Goal: Check status: Check status

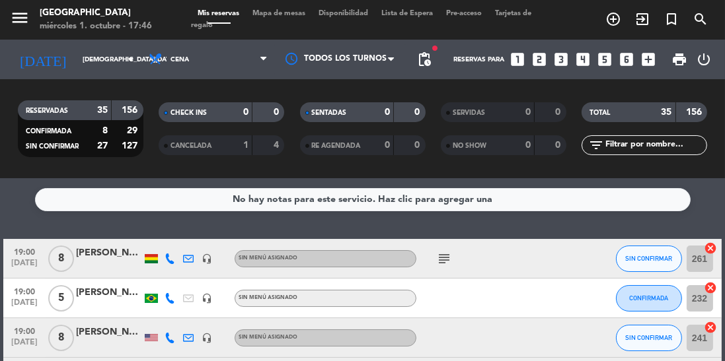
click at [113, 59] on input "[DEMOGRAPHIC_DATA][DATE]" at bounding box center [124, 60] width 97 height 20
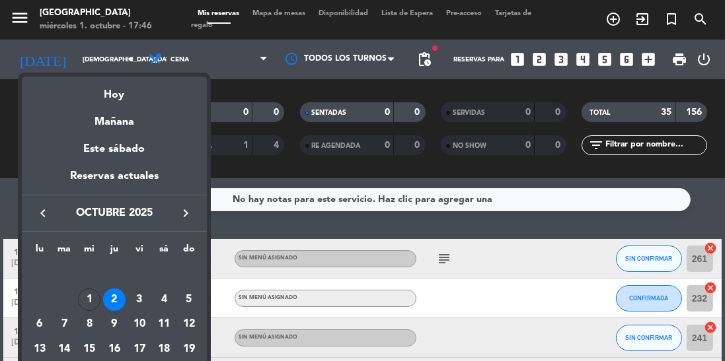
click at [94, 305] on div "1" at bounding box center [89, 300] width 22 height 22
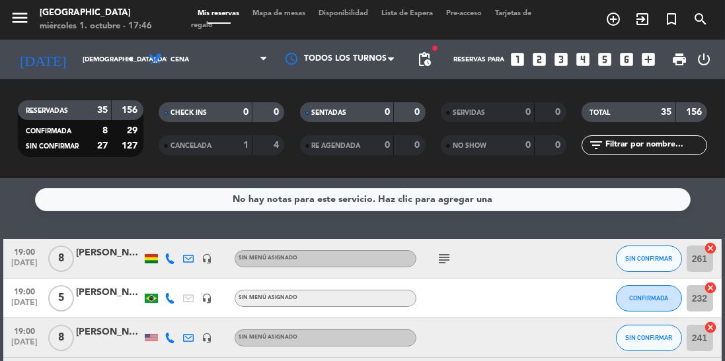
type input "[DATE]"
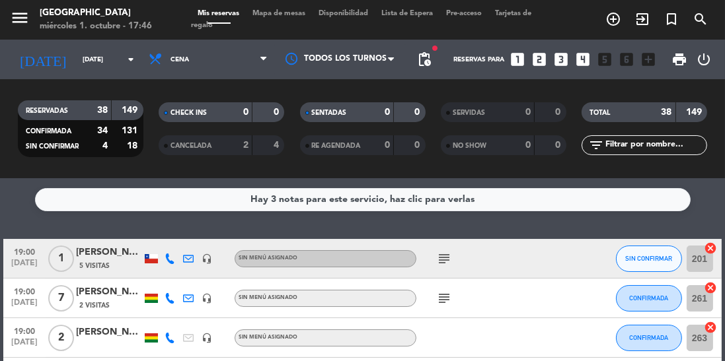
click at [570, 202] on div "Hay 3 notas para este servicio, haz clic para verlas" at bounding box center [362, 199] width 655 height 23
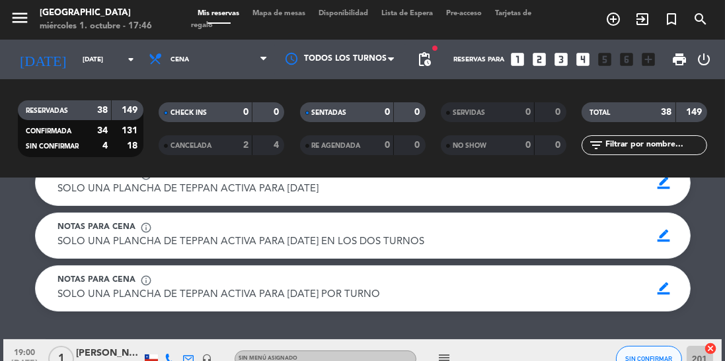
scroll to position [26, 0]
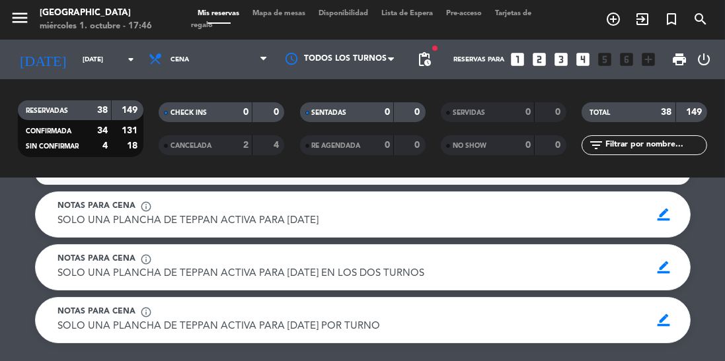
click at [662, 271] on span "border_color" at bounding box center [664, 267] width 26 height 25
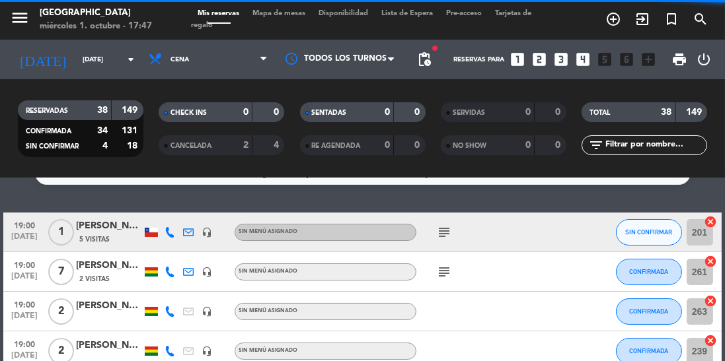
scroll to position [0, 0]
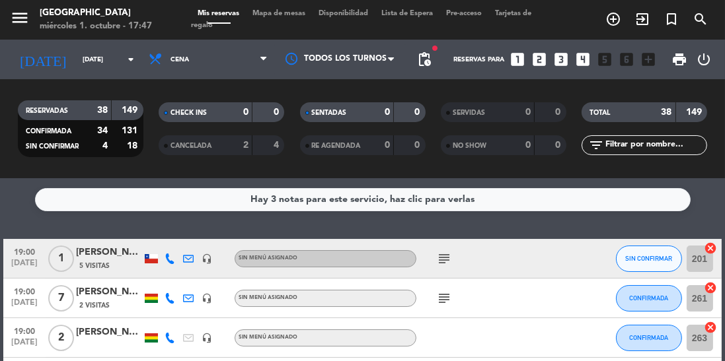
click at [597, 199] on div "Hay 3 notas para este servicio, haz clic para verlas" at bounding box center [362, 199] width 655 height 23
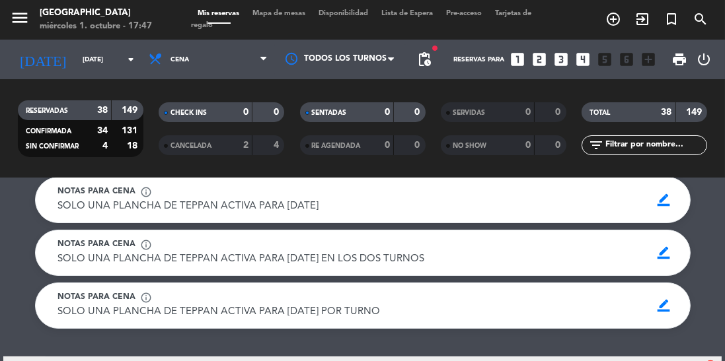
scroll to position [44, 0]
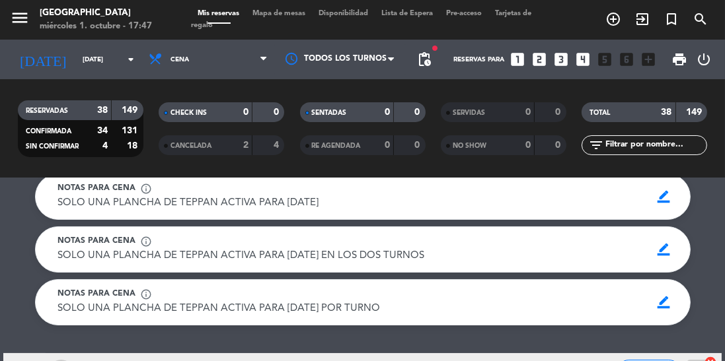
click at [663, 249] on span "border_color" at bounding box center [664, 249] width 26 height 25
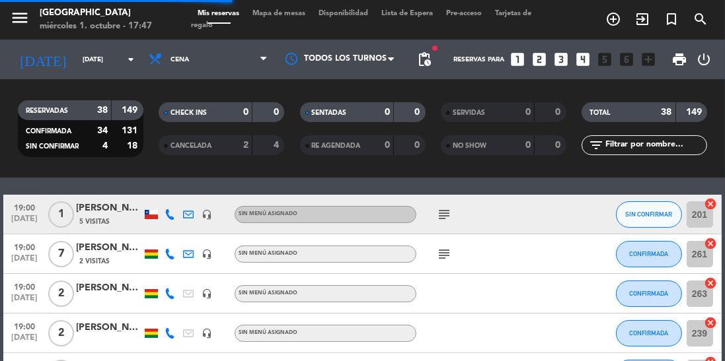
scroll to position [0, 0]
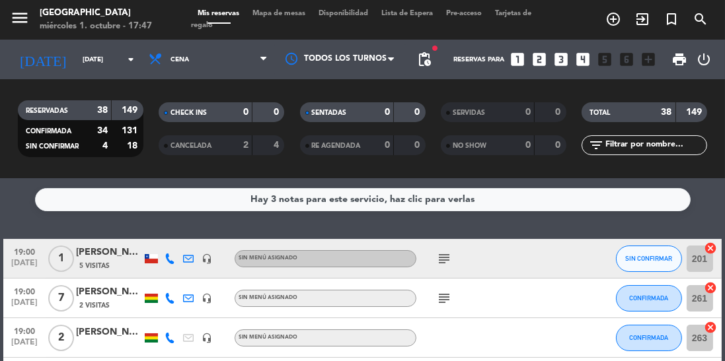
click at [570, 203] on div "Hay 3 notas para este servicio, haz clic para verlas" at bounding box center [362, 199] width 655 height 23
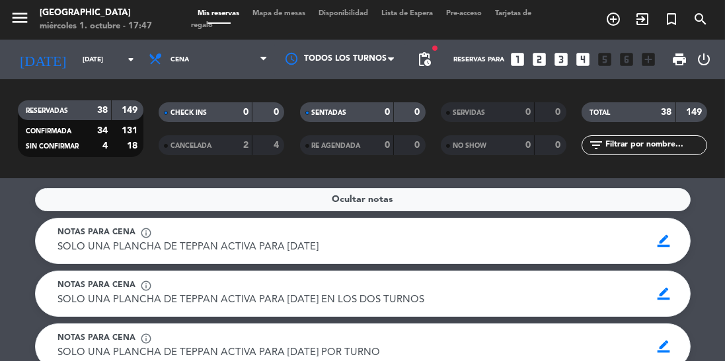
click at [660, 288] on span "border_color" at bounding box center [664, 293] width 26 height 25
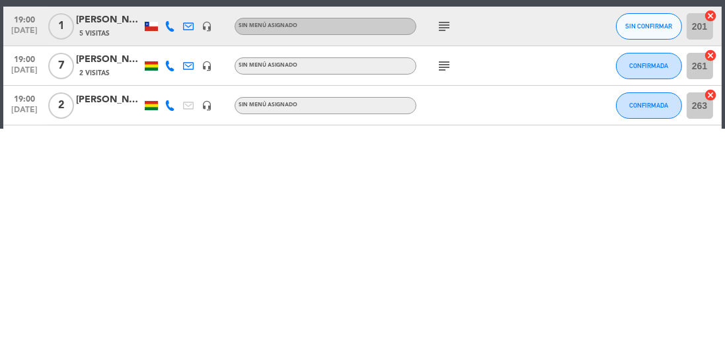
scroll to position [9, 0]
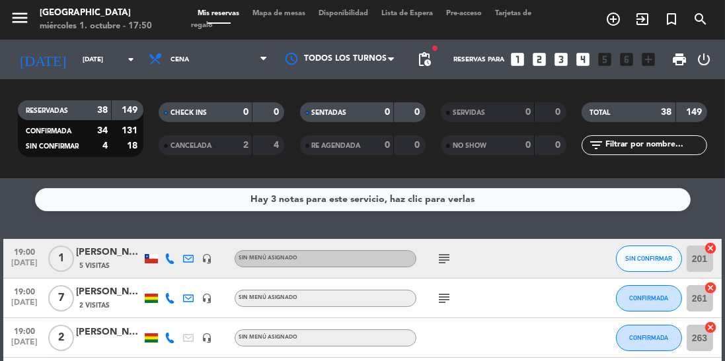
click at [425, 197] on div "Hay 3 notas para este servicio, haz clic para verlas" at bounding box center [362, 199] width 224 height 15
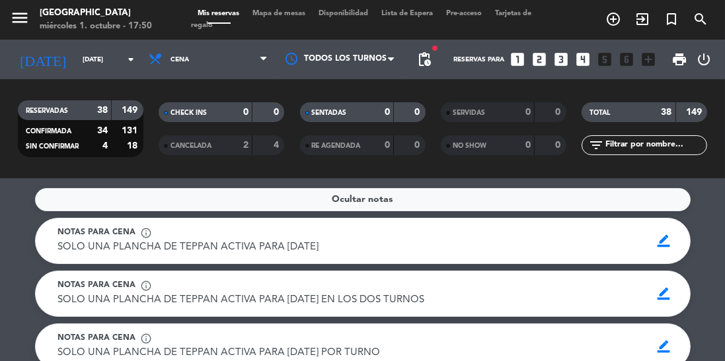
scroll to position [0, 0]
